Goal: Transaction & Acquisition: Purchase product/service

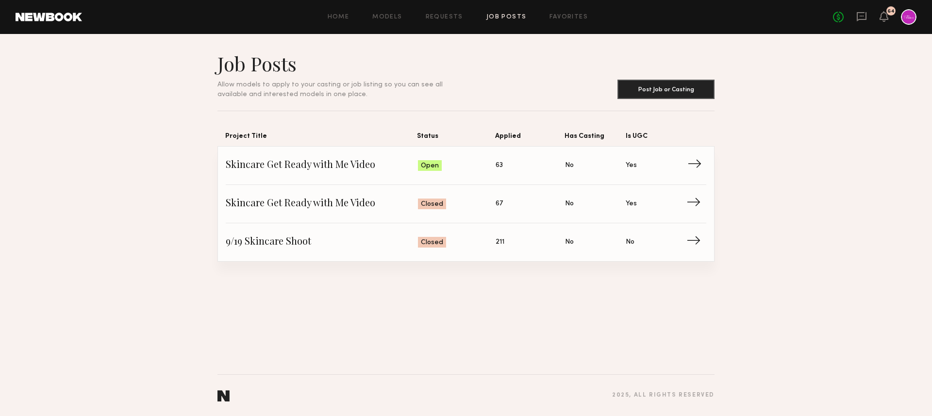
click at [345, 166] on span "Skincare Get Ready with Me Video" at bounding box center [322, 165] width 192 height 15
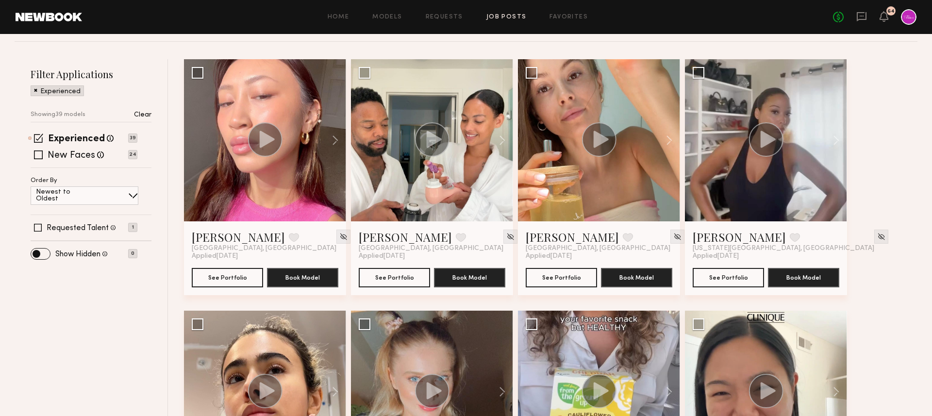
scroll to position [107, 0]
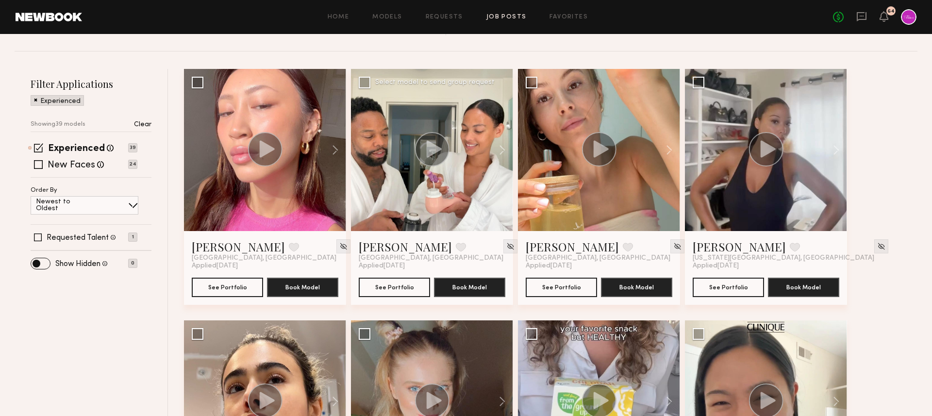
click at [430, 154] on icon at bounding box center [434, 148] width 15 height 17
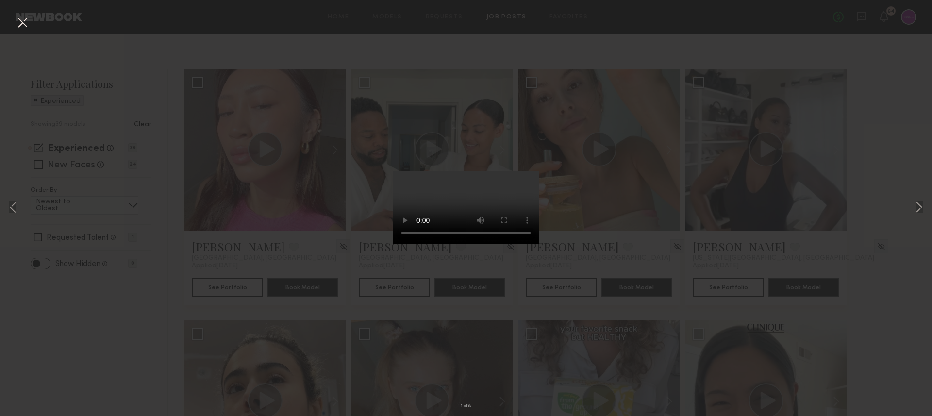
click at [653, 254] on div "1 of 8" at bounding box center [466, 208] width 932 height 416
click at [22, 22] on button at bounding box center [23, 23] width 16 height 17
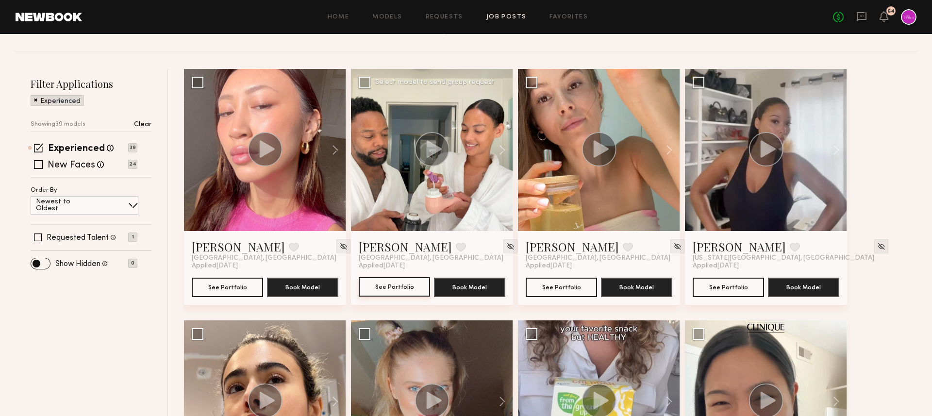
click at [402, 287] on button "See Portfolio" at bounding box center [394, 286] width 71 height 19
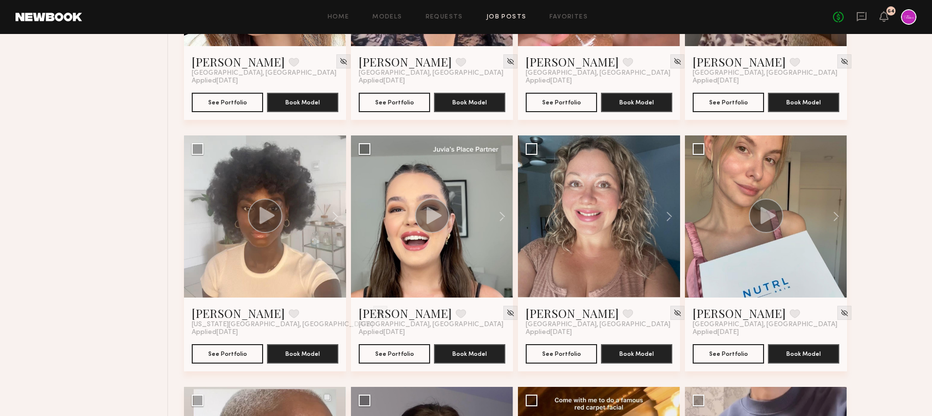
scroll to position [1552, 0]
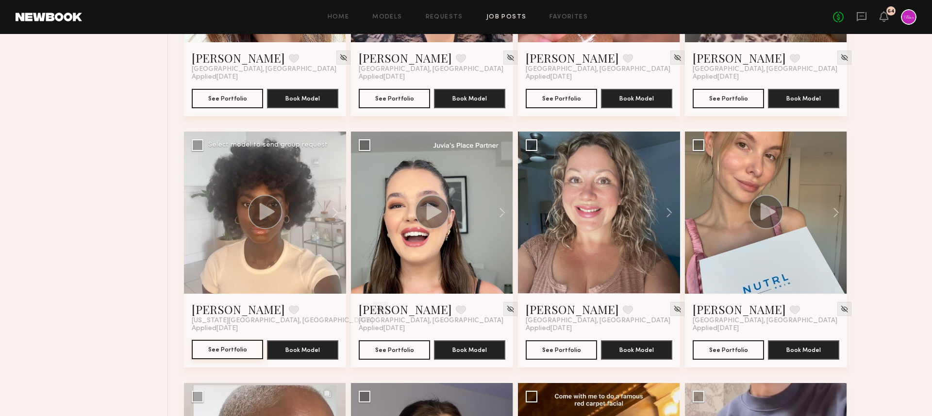
click at [204, 350] on button "See Portfolio" at bounding box center [227, 349] width 71 height 19
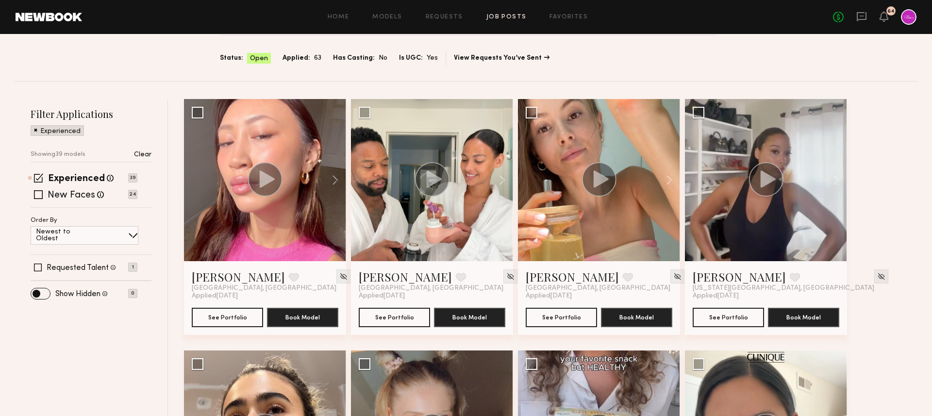
scroll to position [0, 0]
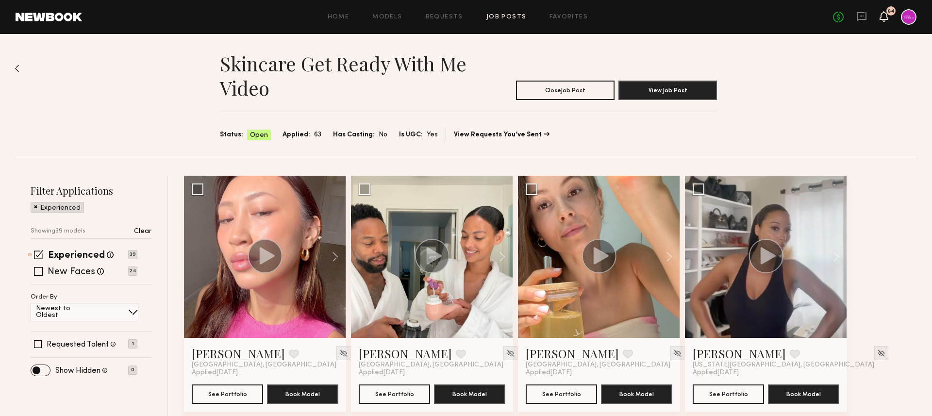
click at [887, 20] on icon at bounding box center [883, 16] width 9 height 11
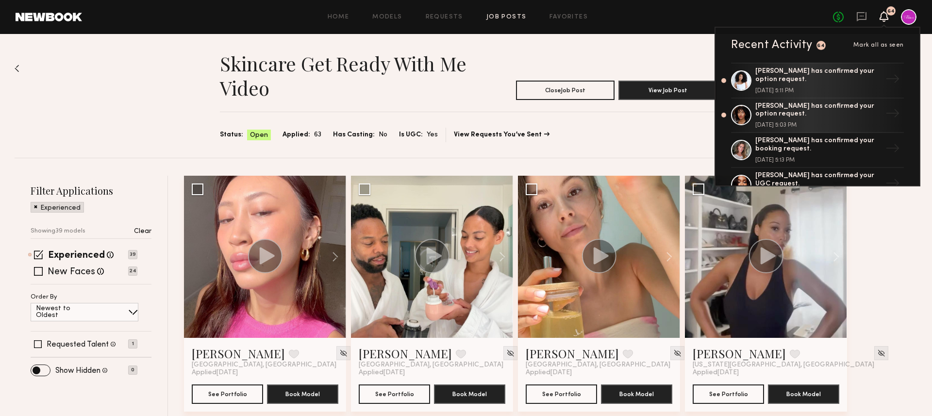
click at [884, 17] on icon at bounding box center [884, 16] width 8 height 7
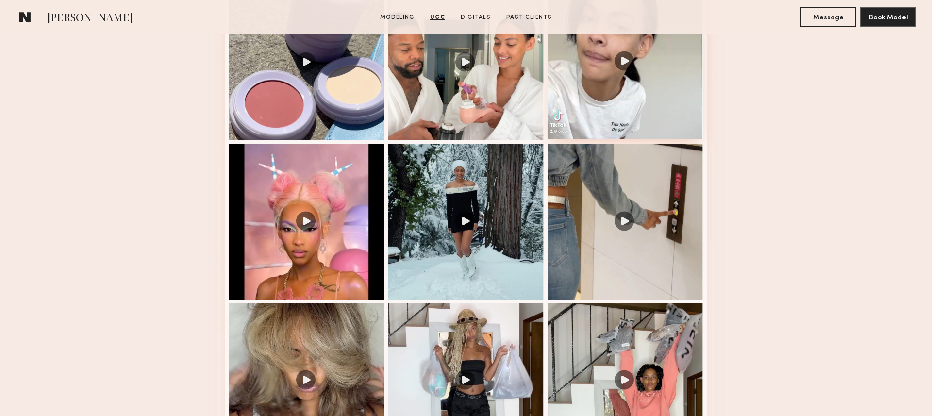
scroll to position [1017, 0]
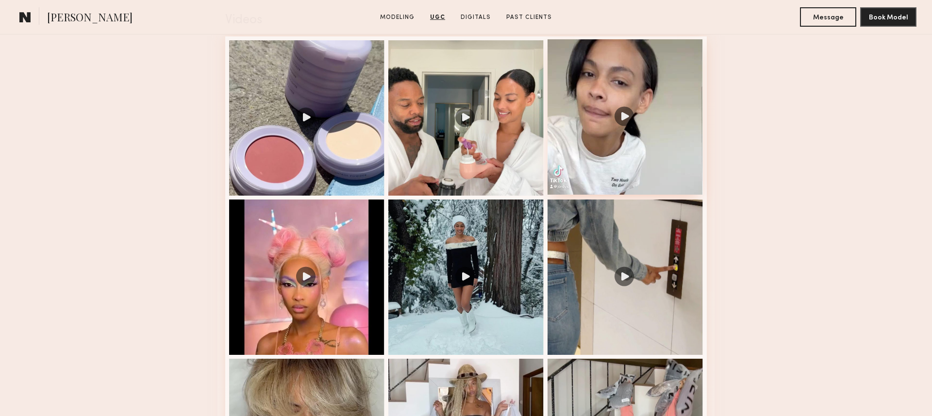
click at [642, 119] on div at bounding box center [624, 116] width 155 height 155
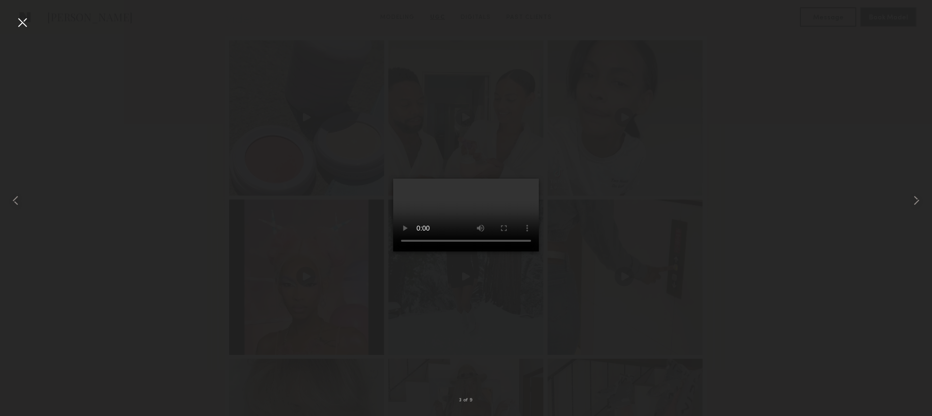
click at [287, 197] on div at bounding box center [466, 200] width 932 height 369
click at [21, 25] on div at bounding box center [23, 23] width 16 height 16
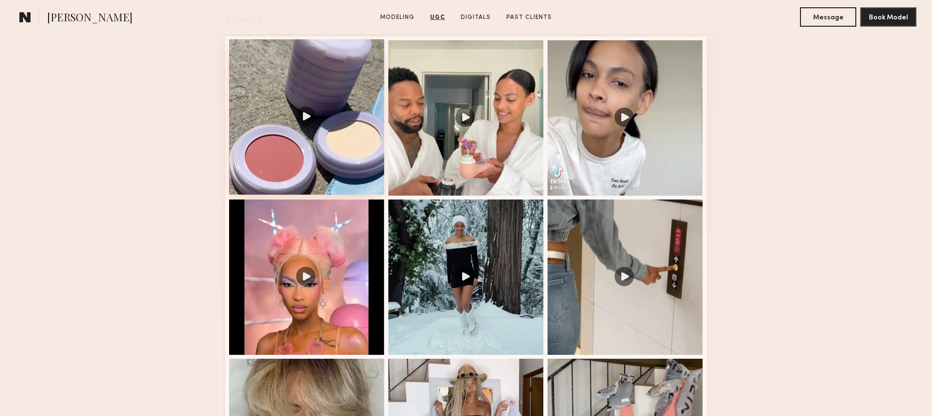
click at [313, 134] on div at bounding box center [306, 116] width 155 height 155
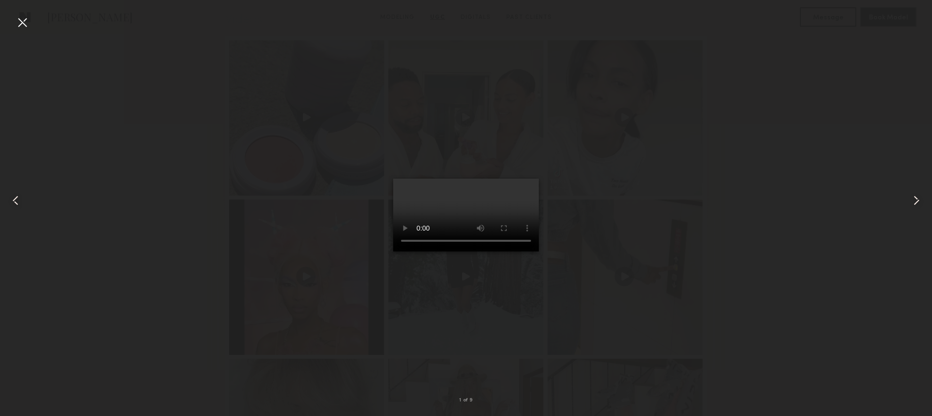
click at [24, 23] on div at bounding box center [23, 23] width 16 height 16
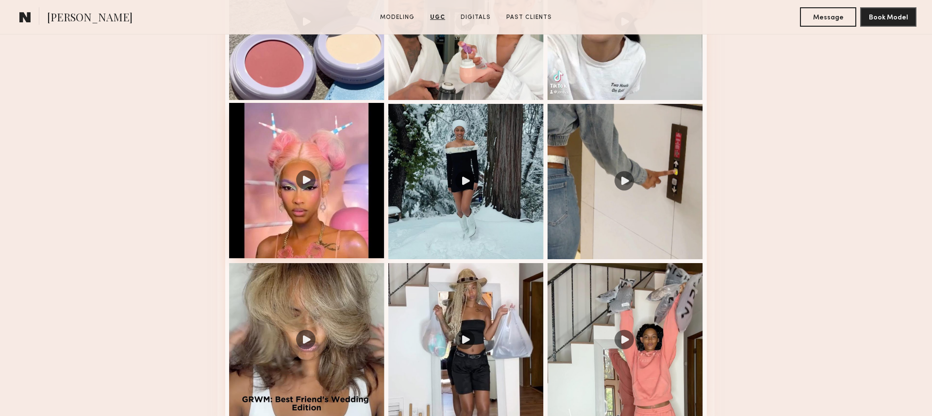
scroll to position [1120, 0]
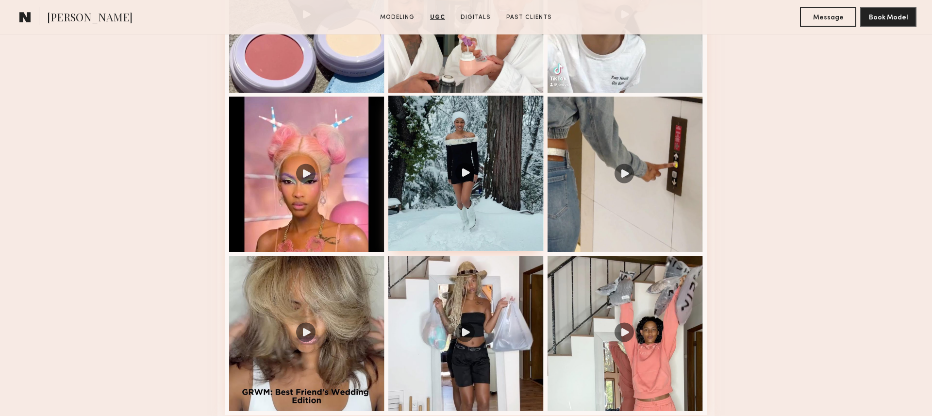
click at [457, 187] on div at bounding box center [465, 173] width 155 height 155
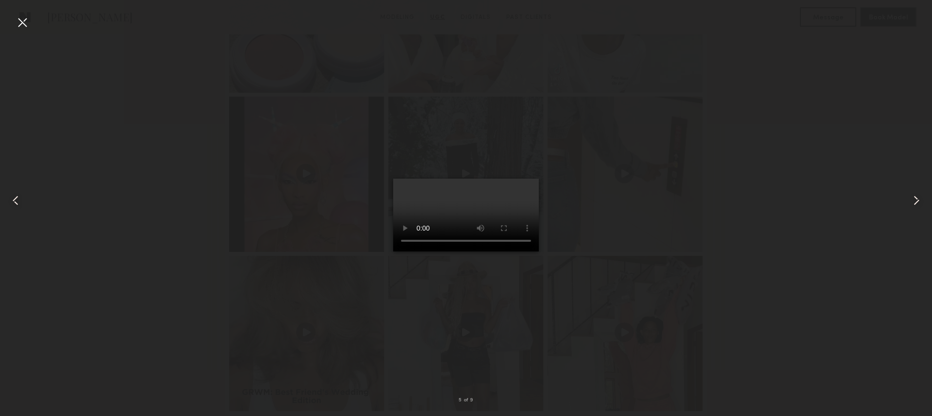
click at [25, 22] on div at bounding box center [23, 23] width 16 height 16
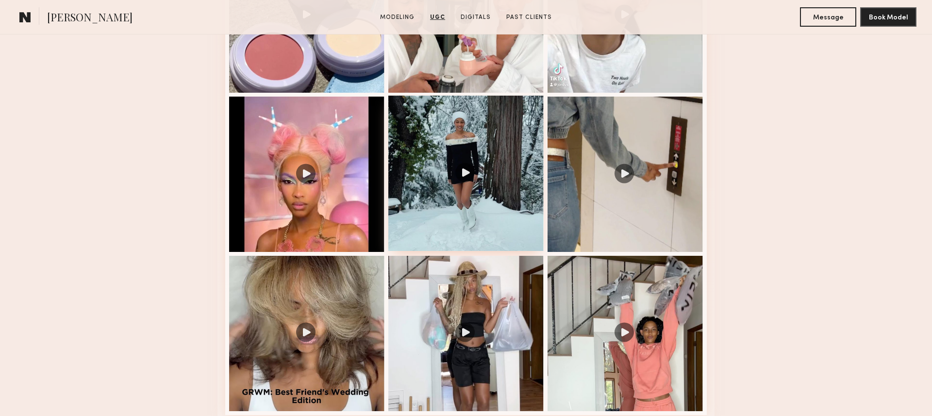
scroll to position [1188, 0]
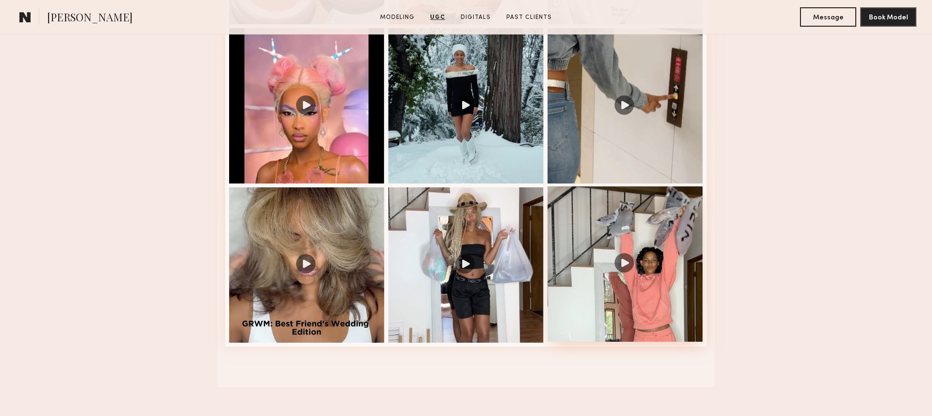
click at [621, 233] on div at bounding box center [624, 263] width 155 height 155
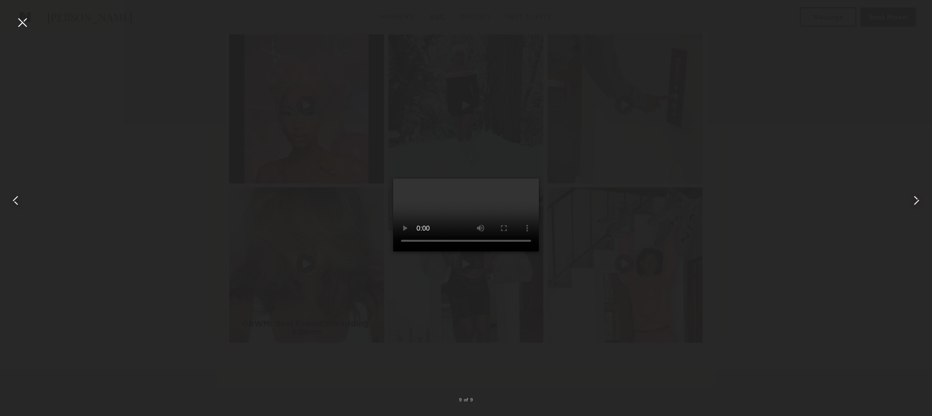
click at [243, 262] on div at bounding box center [466, 200] width 932 height 369
click at [20, 31] on div at bounding box center [18, 200] width 37 height 369
click at [24, 22] on div at bounding box center [23, 23] width 16 height 16
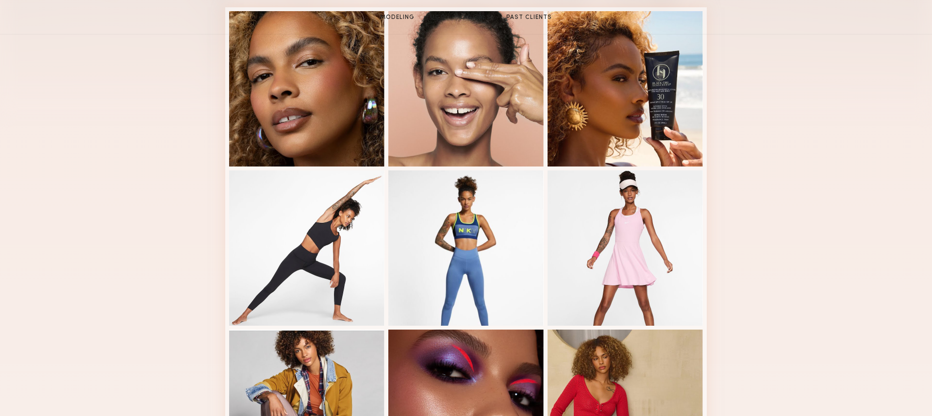
scroll to position [0, 0]
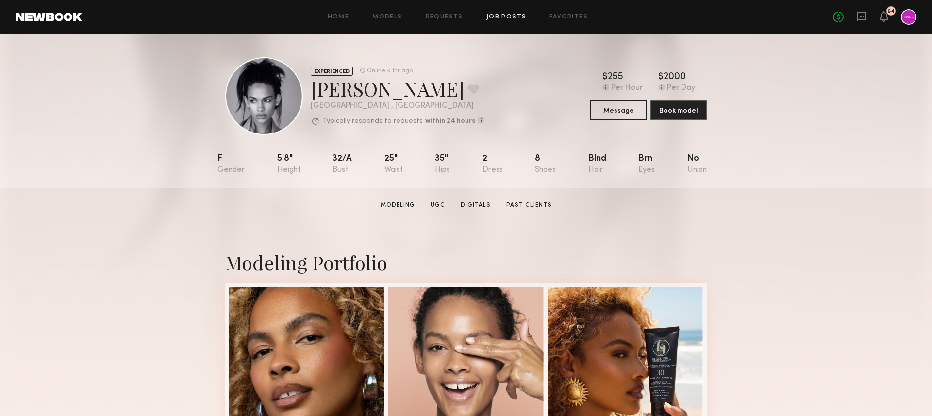
click at [499, 18] on link "Job Posts" at bounding box center [506, 17] width 40 height 6
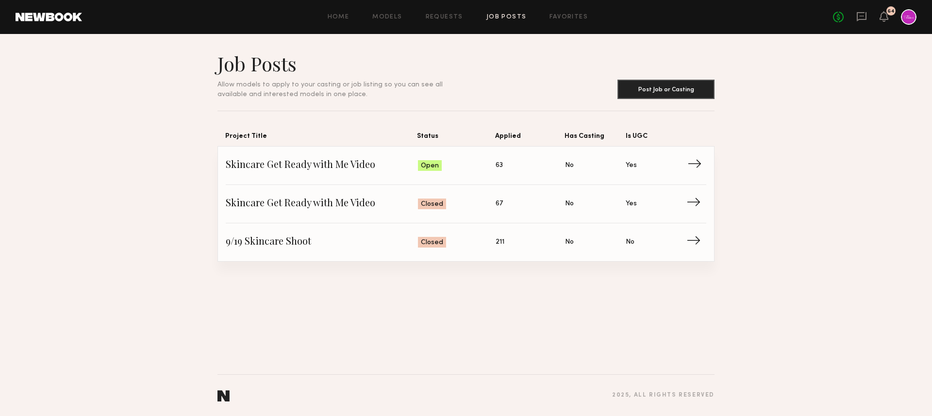
click at [458, 165] on span "Status: Open" at bounding box center [457, 165] width 78 height 15
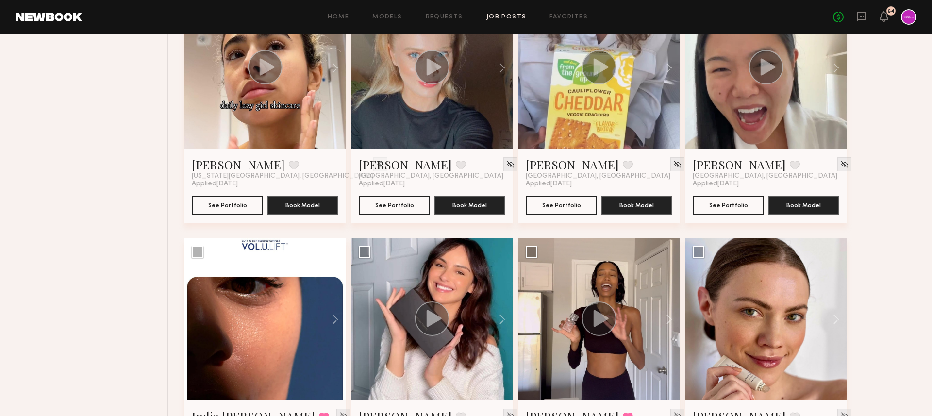
scroll to position [451, 0]
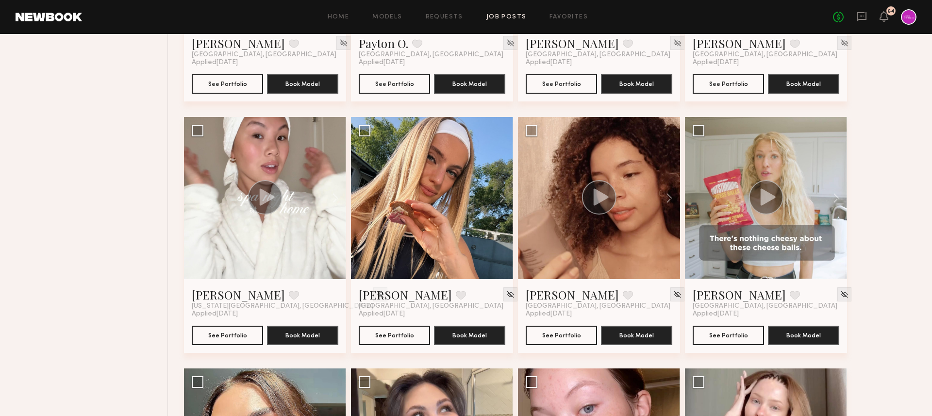
scroll to position [1072, 0]
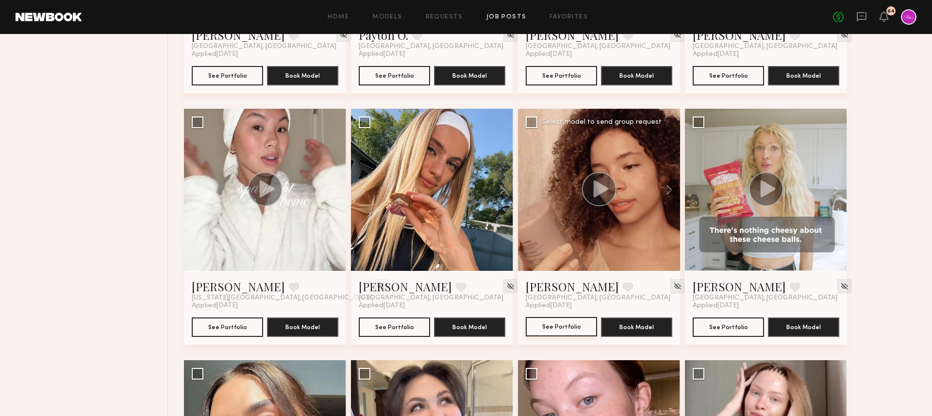
click at [543, 330] on button "See Portfolio" at bounding box center [561, 326] width 71 height 19
click at [872, 183] on div "Kristine W. Favorite Los Angeles, CA Applied 09/12/2025 See Portfolio Book Mode…" at bounding box center [553, 108] width 738 height 2011
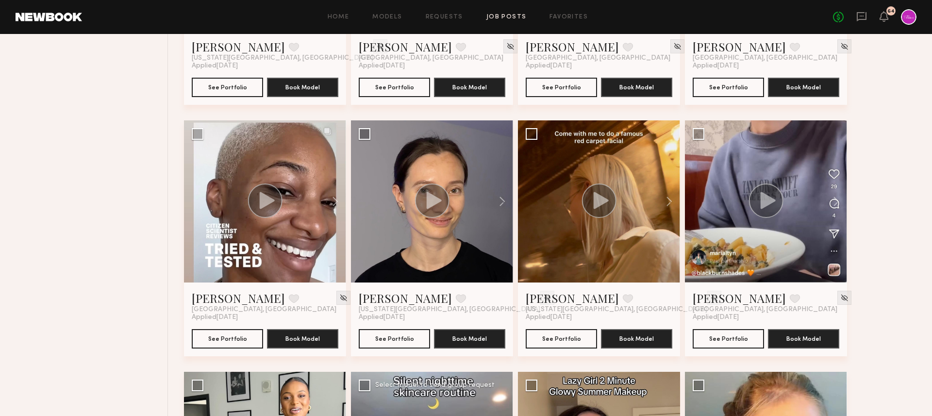
scroll to position [1780, 0]
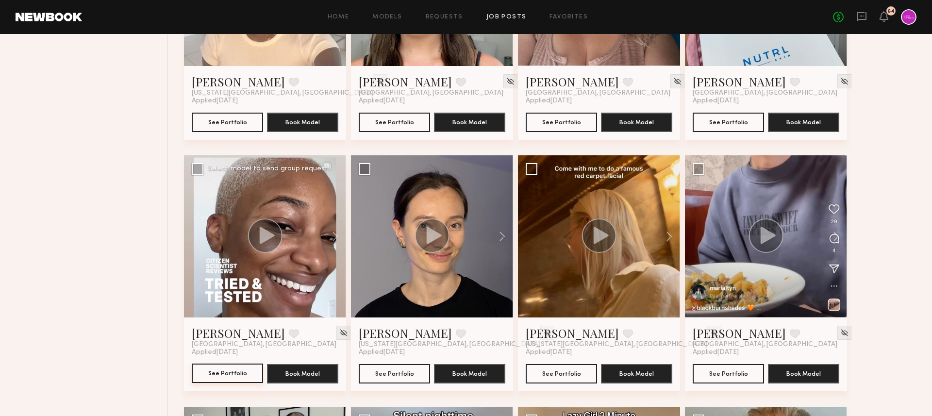
click at [223, 380] on button "See Portfolio" at bounding box center [227, 372] width 71 height 19
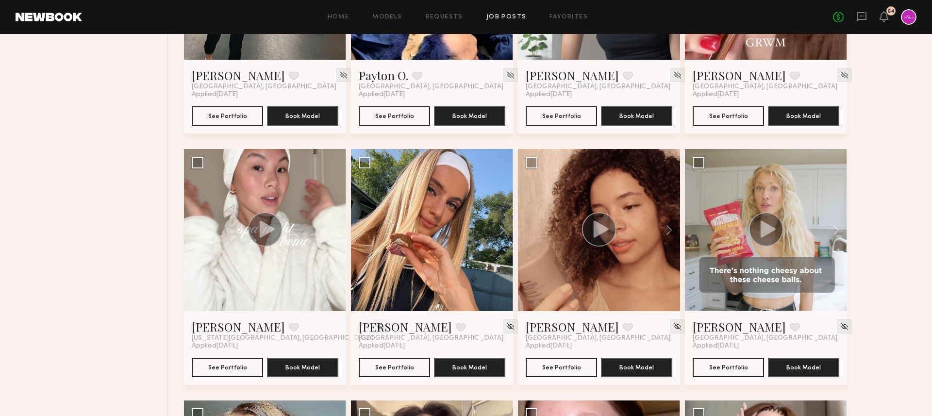
scroll to position [1032, 0]
click at [593, 251] on div at bounding box center [599, 230] width 162 height 162
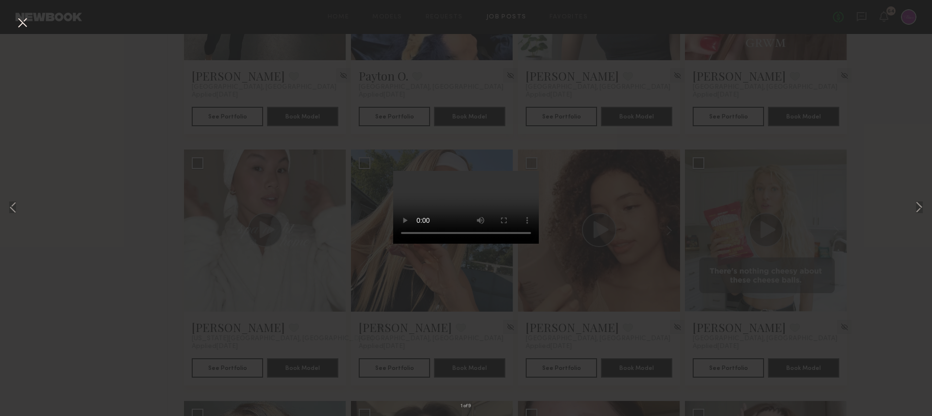
click at [19, 19] on button at bounding box center [23, 23] width 16 height 17
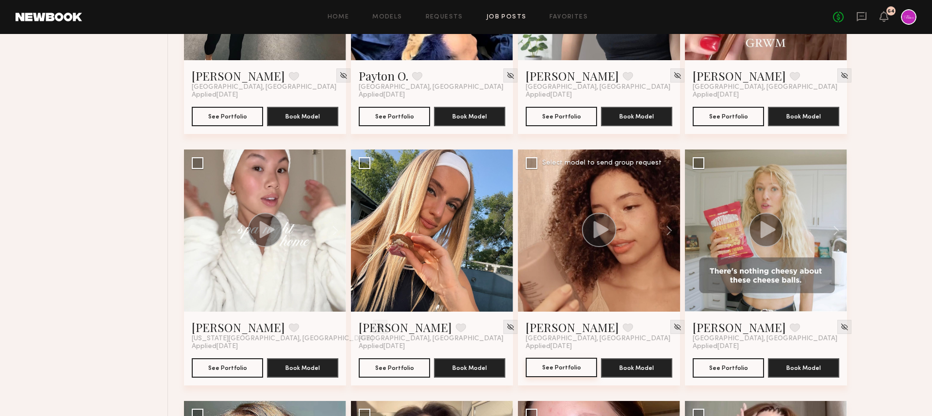
click at [548, 371] on button "See Portfolio" at bounding box center [561, 367] width 71 height 19
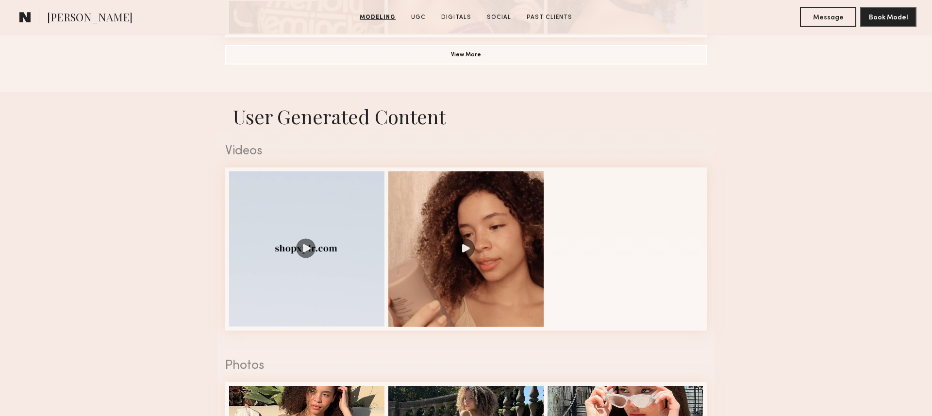
scroll to position [922, 0]
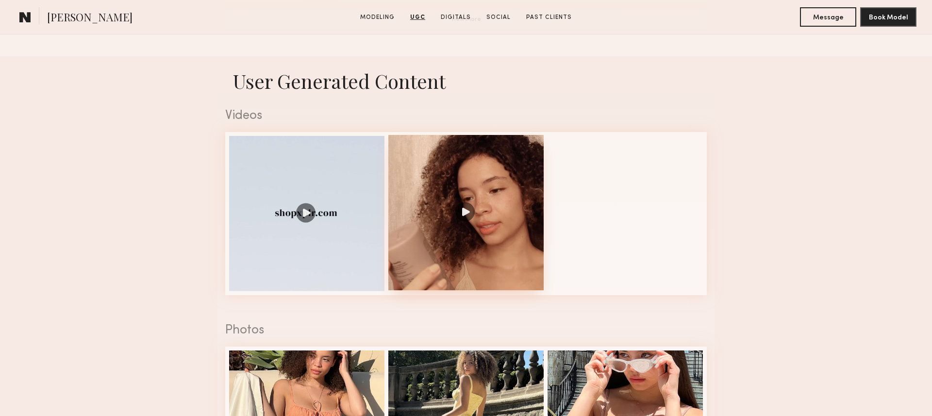
click at [465, 218] on div at bounding box center [465, 212] width 155 height 155
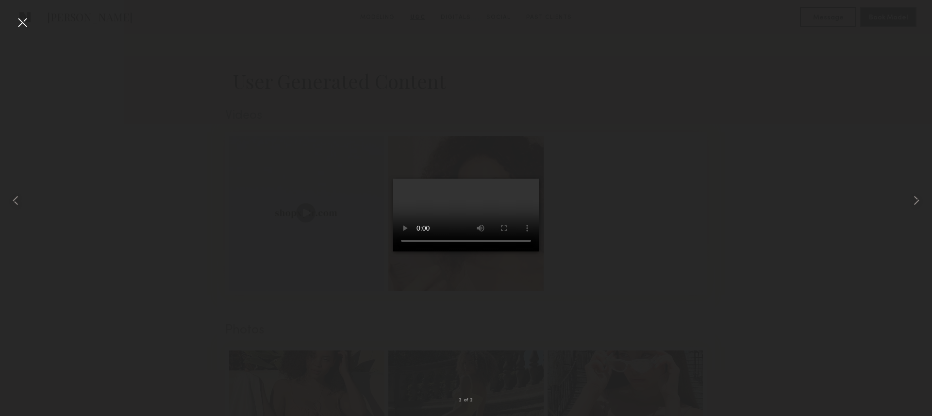
click at [23, 21] on div at bounding box center [23, 23] width 16 height 16
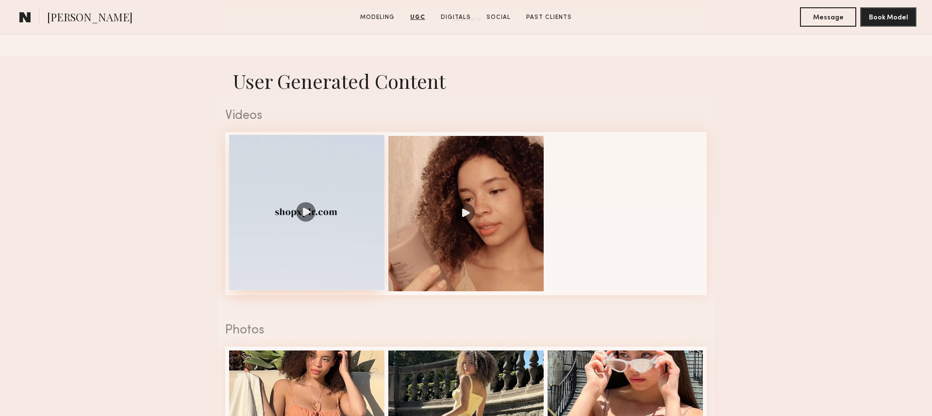
click at [333, 230] on div at bounding box center [306, 212] width 155 height 155
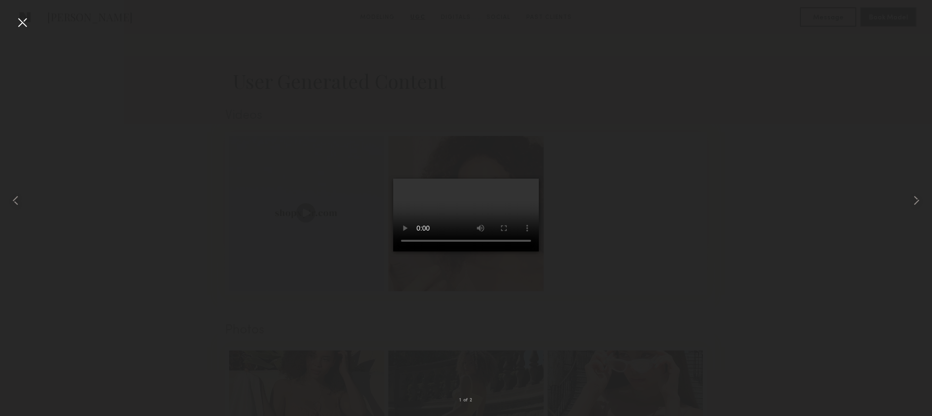
click at [24, 25] on div at bounding box center [23, 23] width 16 height 16
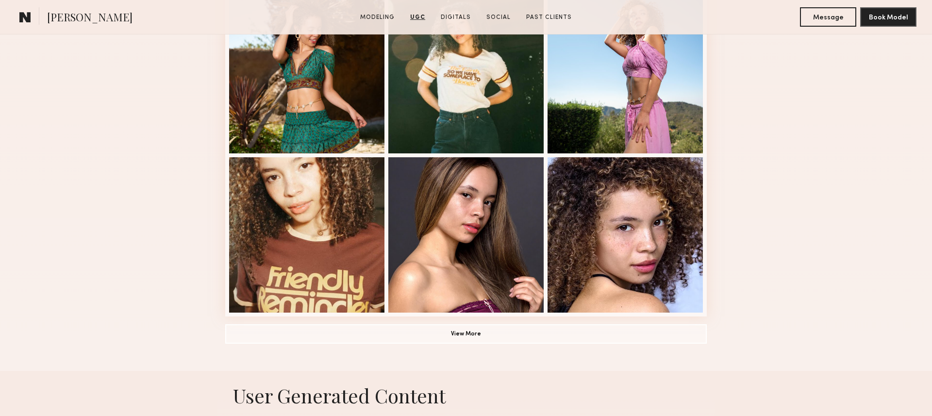
scroll to position [328, 0]
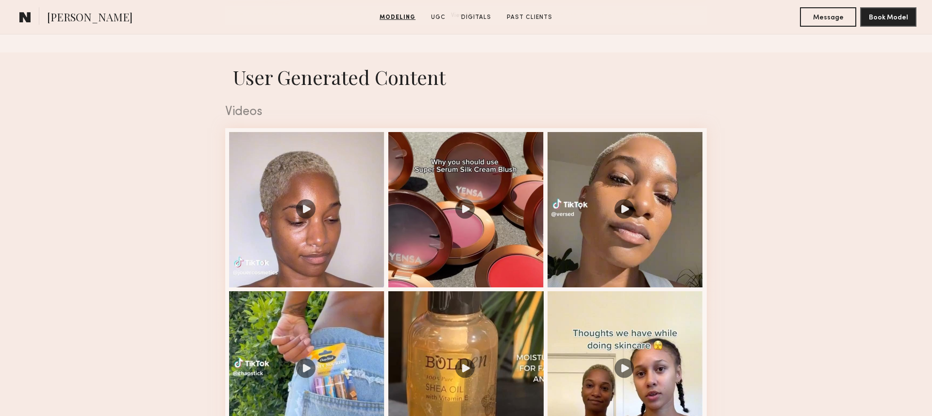
scroll to position [926, 0]
click at [292, 219] on div at bounding box center [306, 208] width 155 height 155
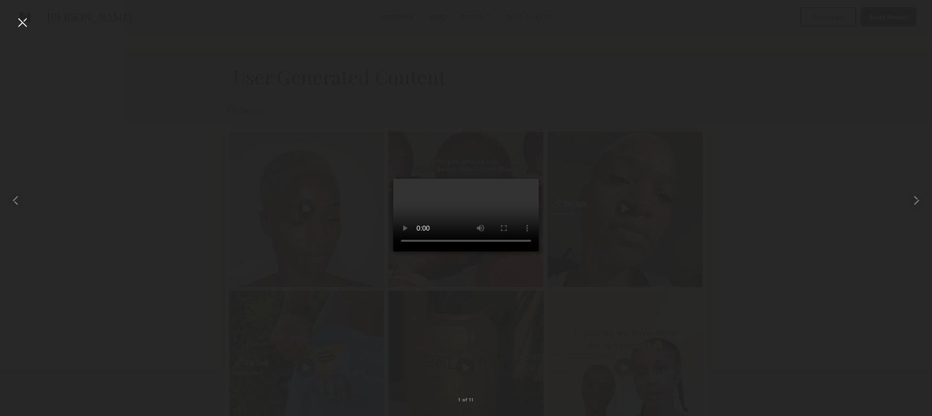
click at [20, 19] on div at bounding box center [23, 23] width 16 height 16
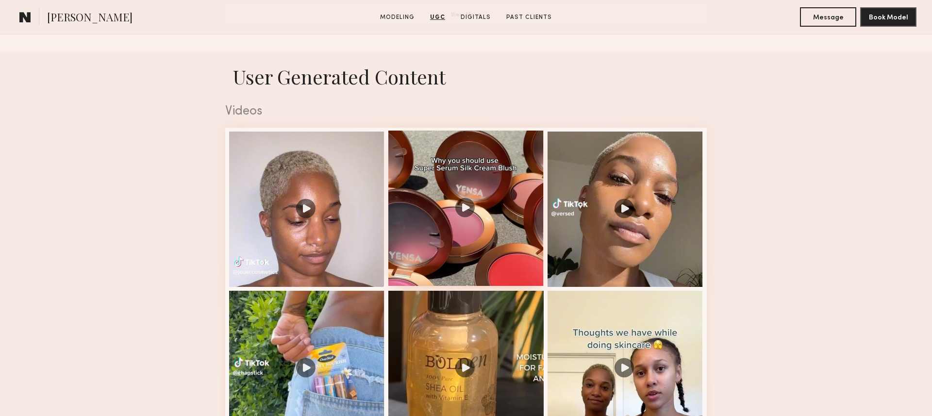
click at [448, 237] on div at bounding box center [465, 208] width 155 height 155
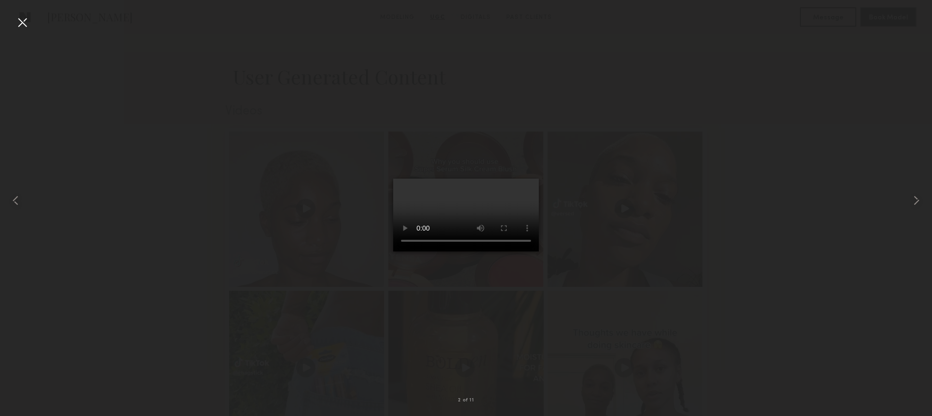
click at [26, 23] on div at bounding box center [23, 23] width 16 height 16
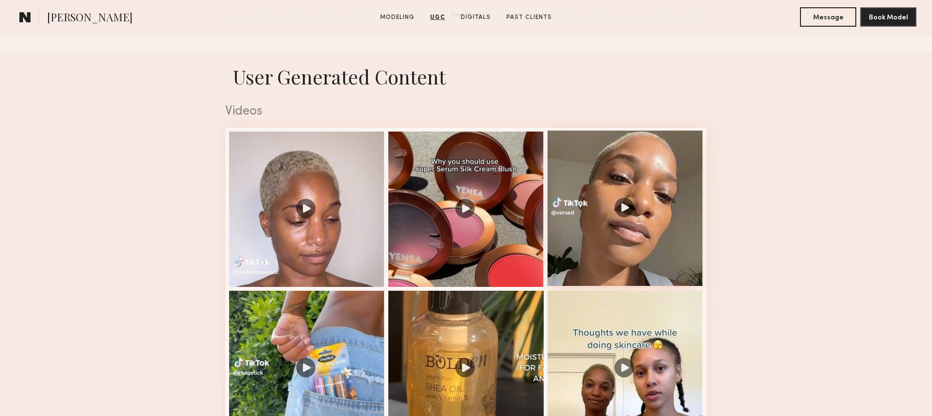
click at [606, 230] on div at bounding box center [624, 208] width 155 height 155
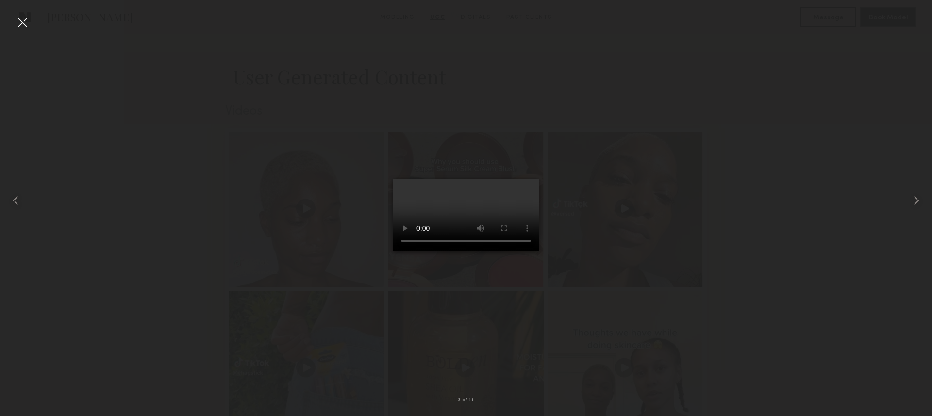
click at [16, 21] on div at bounding box center [23, 23] width 16 height 16
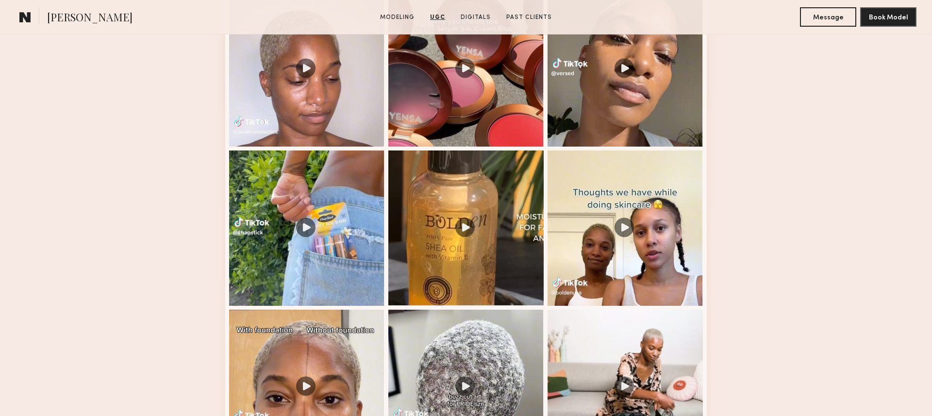
scroll to position [1087, 0]
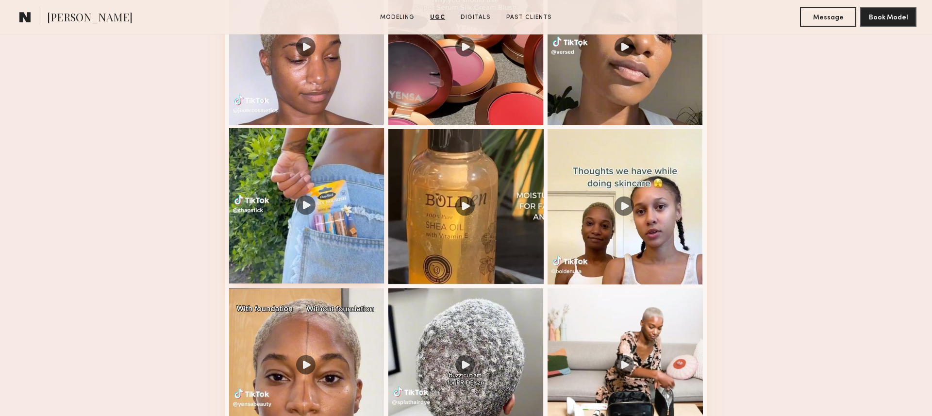
click at [295, 154] on div at bounding box center [306, 205] width 155 height 155
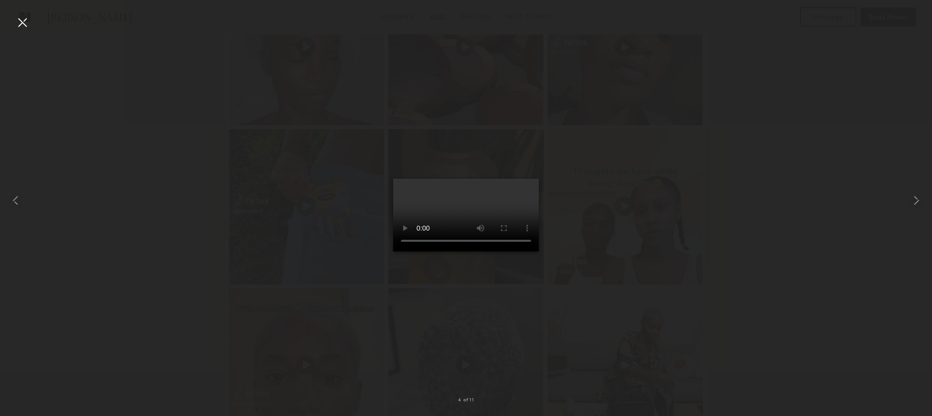
click at [27, 22] on div at bounding box center [23, 23] width 16 height 16
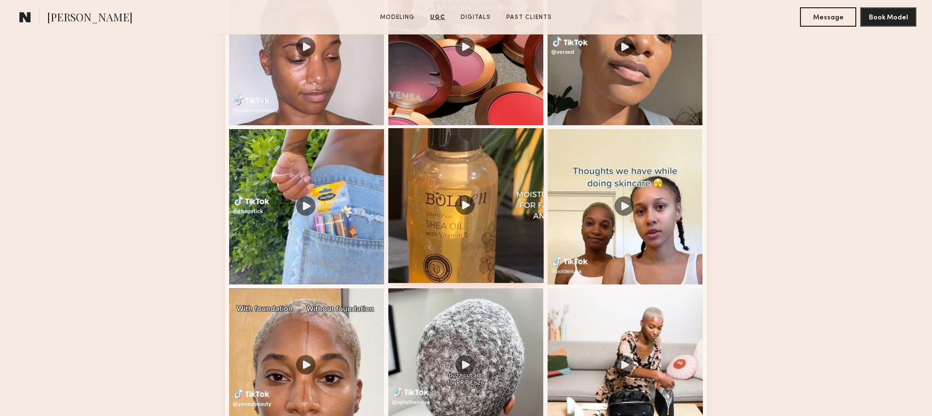
click at [471, 247] on div at bounding box center [465, 205] width 155 height 155
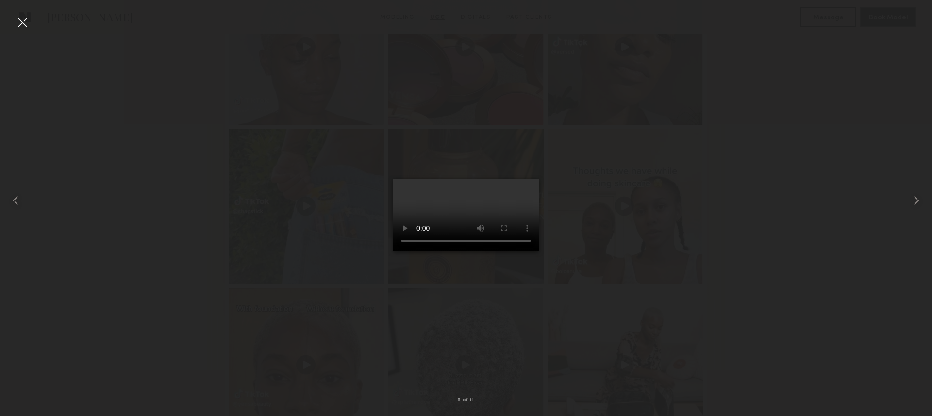
click at [25, 20] on div at bounding box center [23, 23] width 16 height 16
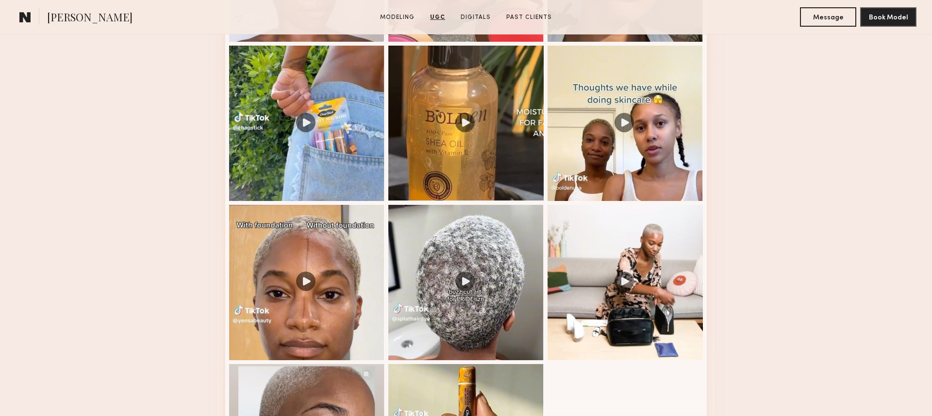
scroll to position [1197, 0]
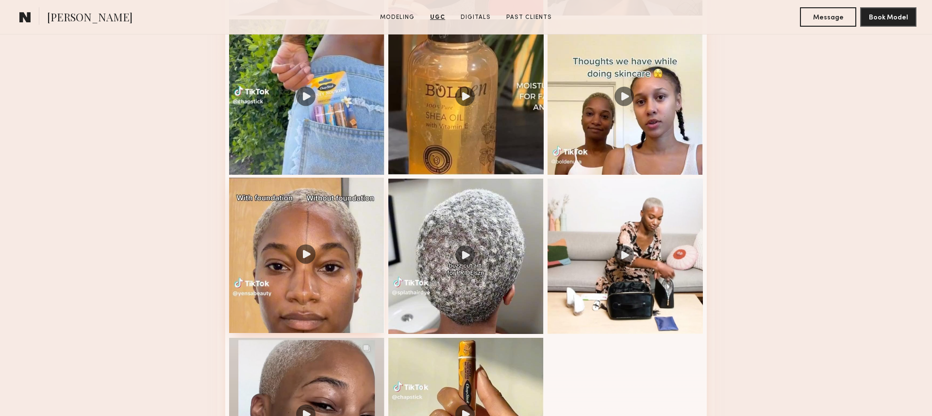
click at [301, 270] on div at bounding box center [306, 255] width 155 height 155
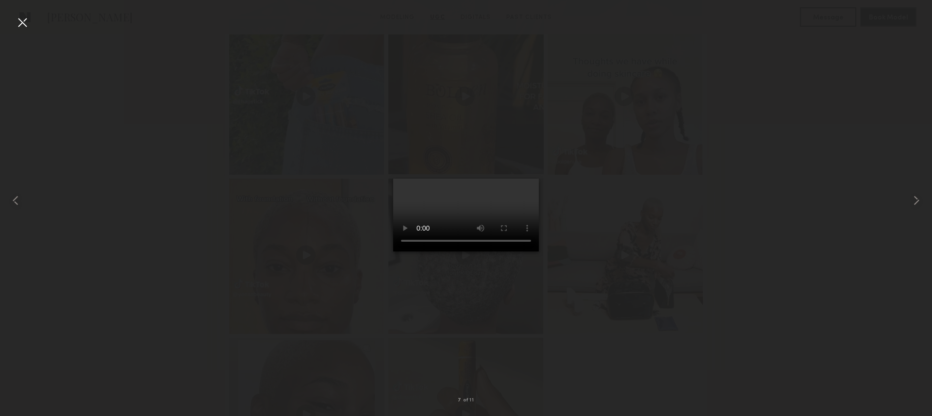
click at [23, 21] on div at bounding box center [23, 23] width 16 height 16
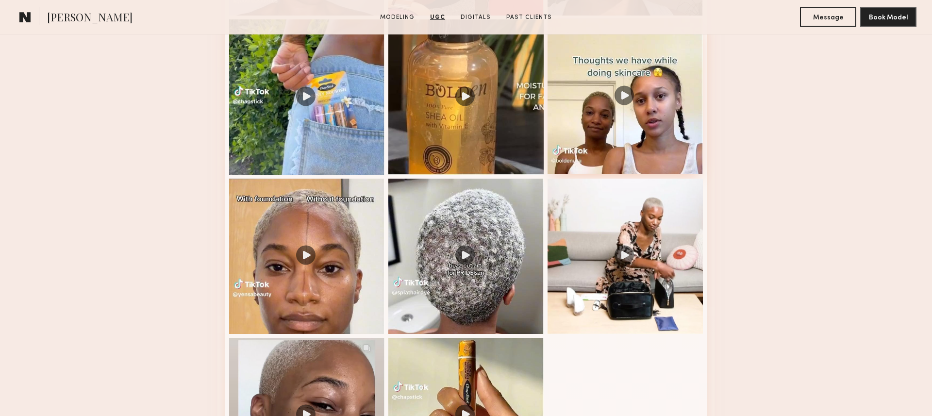
click at [664, 118] on div at bounding box center [624, 95] width 155 height 155
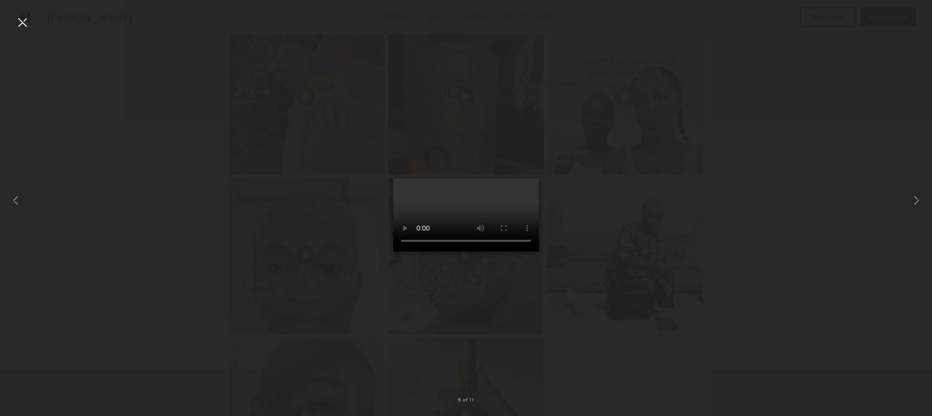
click at [23, 26] on div at bounding box center [23, 23] width 16 height 16
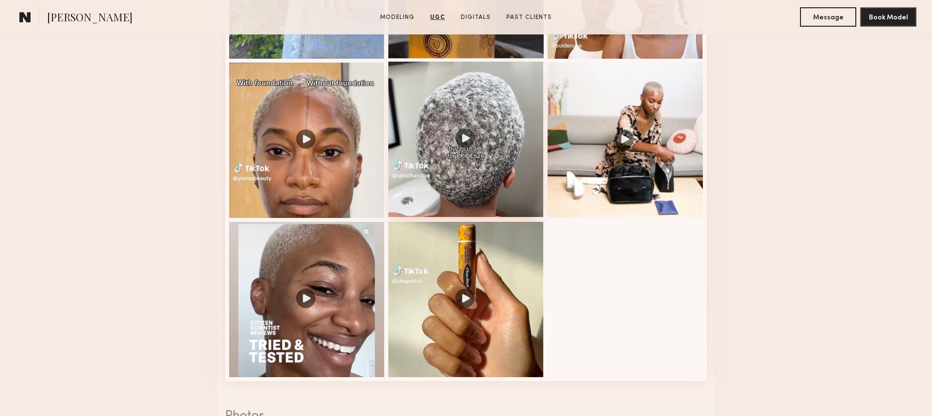
scroll to position [1314, 0]
click at [333, 310] on div at bounding box center [306, 297] width 155 height 155
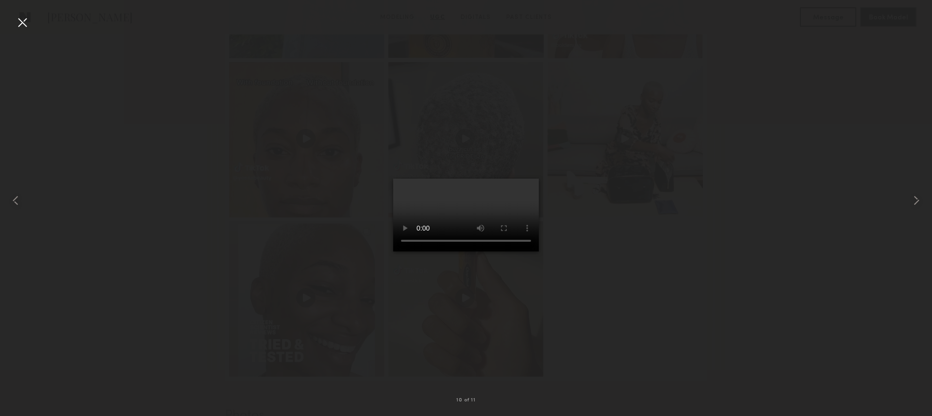
click at [193, 225] on div at bounding box center [466, 200] width 932 height 369
click at [21, 19] on div at bounding box center [23, 23] width 16 height 16
